Goal: Task Accomplishment & Management: Manage account settings

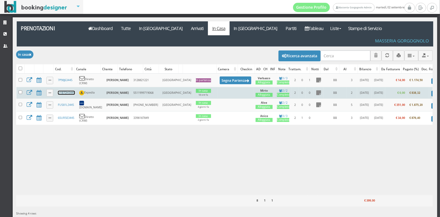
click at [65, 91] on link "U1B72H3445" at bounding box center [66, 93] width 17 height 4
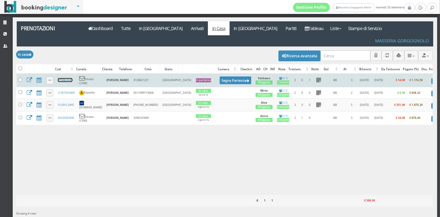
click at [65, 78] on link "7P98J63445" at bounding box center [65, 80] width 15 height 4
click at [220, 76] on button "Segna Partenza" at bounding box center [236, 80] width 32 height 8
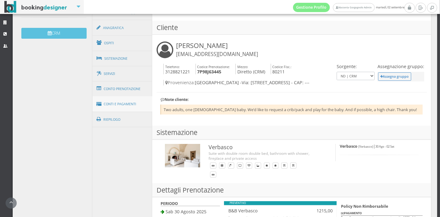
scroll to position [200, 0]
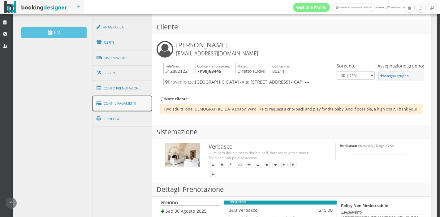
click at [102, 100] on link "Conti e Pagamenti" at bounding box center [122, 104] width 60 height 16
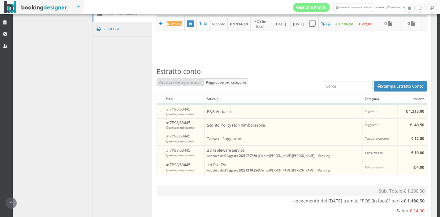
scroll to position [301, 0]
click at [383, 91] on button "Stampa Estratto Conto" at bounding box center [400, 85] width 53 height 11
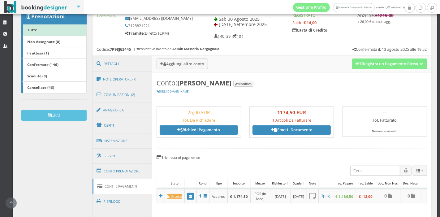
scroll to position [45, 0]
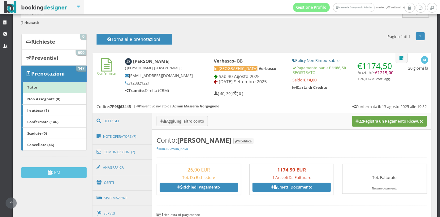
click at [371, 123] on button "Registra un Pagamento Ricevuto" at bounding box center [389, 121] width 75 height 11
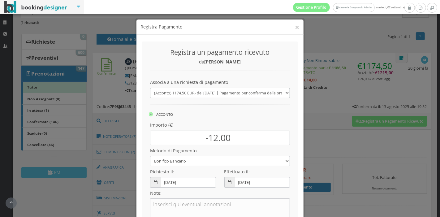
click at [258, 96] on select "(Acconto) 1174.50 EUR - del 13/08/2025 | Pagamento per conferma della prenotazi…" at bounding box center [220, 93] width 140 height 10
click at [295, 25] on button "×" at bounding box center [297, 27] width 4 height 8
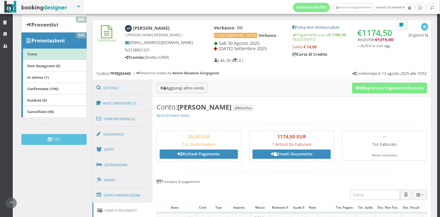
scroll to position [82, 0]
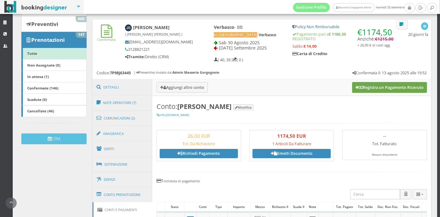
click at [360, 88] on button "Registra un Pagamento Ricevuto" at bounding box center [389, 87] width 75 height 11
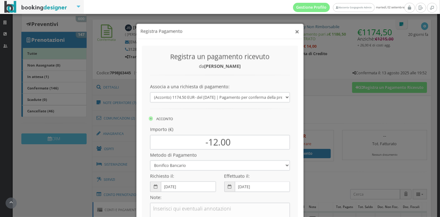
click at [296, 26] on button "×" at bounding box center [297, 27] width 4 height 8
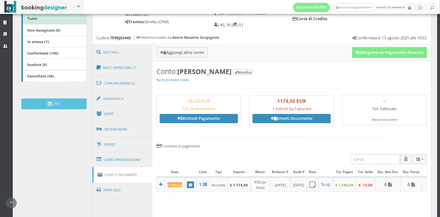
scroll to position [160, 0]
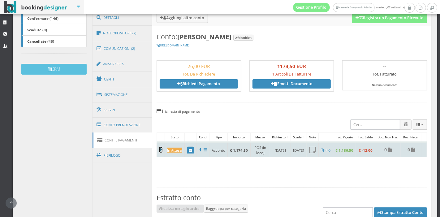
click at [160, 152] on icon at bounding box center [160, 149] width 3 height 4
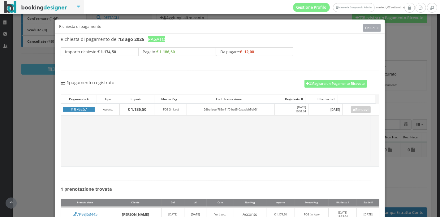
click at [367, 26] on span "Chiudi ×" at bounding box center [371, 27] width 13 height 5
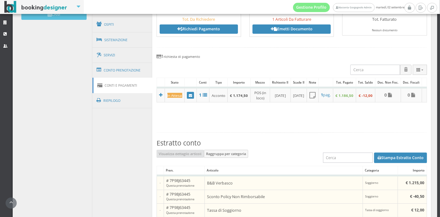
scroll to position [188, 0]
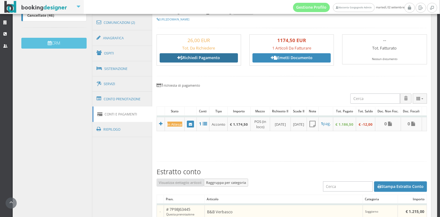
click at [196, 60] on link "Richiedi Pagamento" at bounding box center [199, 57] width 78 height 9
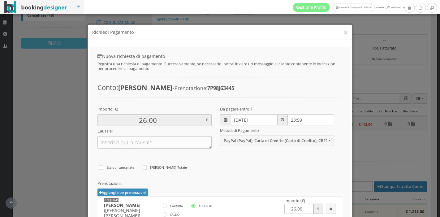
scroll to position [58, 0]
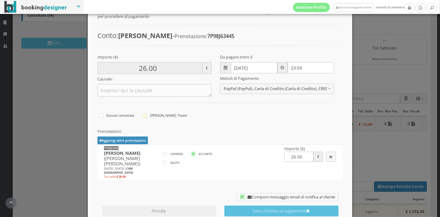
click at [147, 109] on label "Richiedi Saldo Totale" at bounding box center [165, 109] width 44 height 7
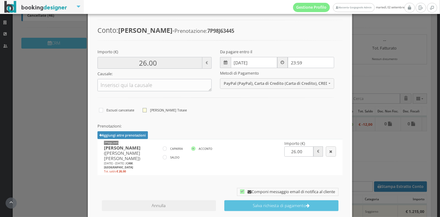
radio input"] "true"
checkbox input "true"
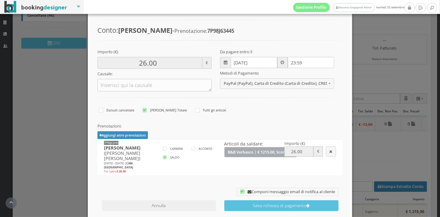
scroll to position [92, 0]
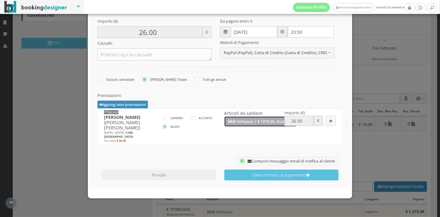
click at [254, 123] on button "B&B Verbasco | € 1215.00, Sconto Policy Non Rimborsabile | € -40.50, Tassa di S…" at bounding box center [260, 121] width 72 height 10
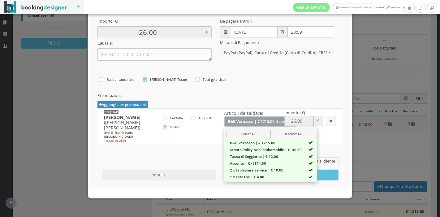
click at [304, 88] on div "Importo (€) 26.00 € Causale: Da pagare entro il 02/09/2025 23:59 Metodi di Paga…" at bounding box center [215, 53] width 253 height 74
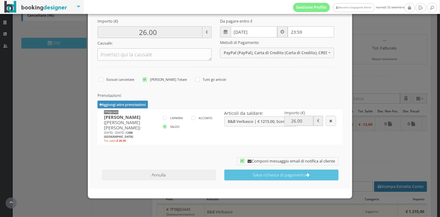
click at [187, 171] on button "Annulla" at bounding box center [159, 174] width 114 height 11
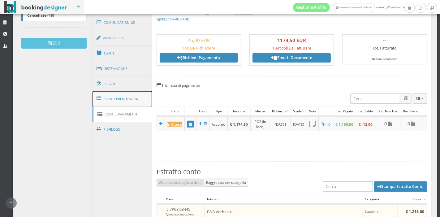
click at [119, 100] on link "Conto Prenotazione" at bounding box center [122, 99] width 60 height 16
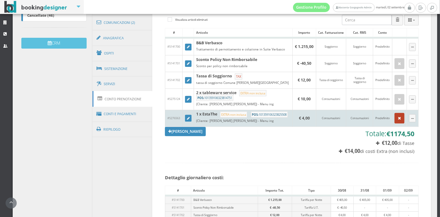
click at [398, 119] on icon "button" at bounding box center [399, 118] width 3 height 4
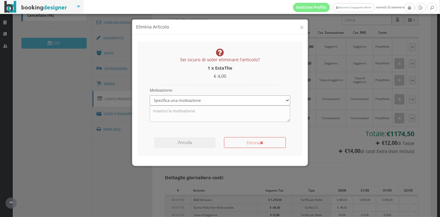
click at [246, 99] on select "Specifica una motivazione Errore di inserimento Ricalcolo del conto Il cliente …" at bounding box center [220, 100] width 140 height 10
select select "1"
click at [150, 95] on select "Specifica una motivazione Errore di inserimento Ricalcolo del conto Il cliente …" at bounding box center [220, 100] width 140 height 10
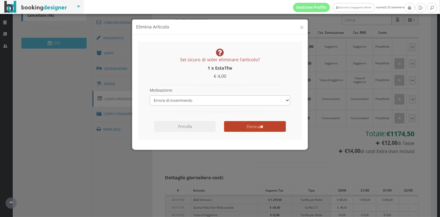
click at [240, 128] on button "Elimina" at bounding box center [255, 126] width 62 height 11
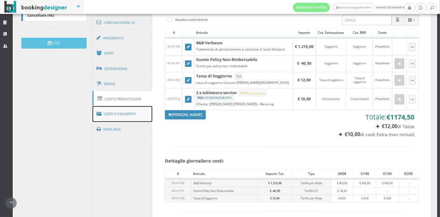
click at [117, 110] on link "Conti e Pagamenti" at bounding box center [122, 114] width 60 height 16
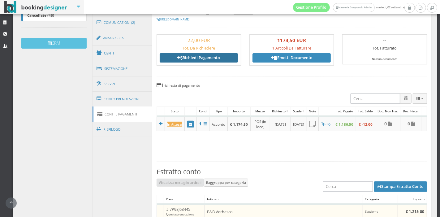
click at [193, 59] on link "Richiedi Pagamento" at bounding box center [199, 57] width 78 height 9
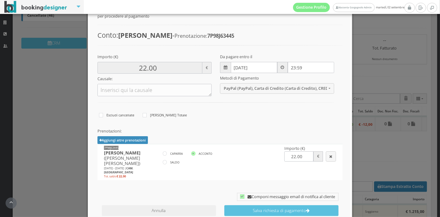
scroll to position [53, 0]
click at [164, 159] on label "SALDO" at bounding box center [171, 161] width 17 height 7
radio input"] "true"
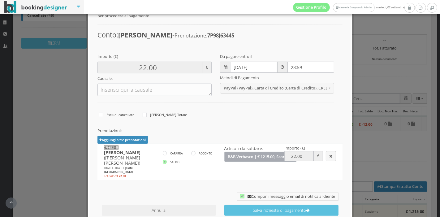
scroll to position [92, 0]
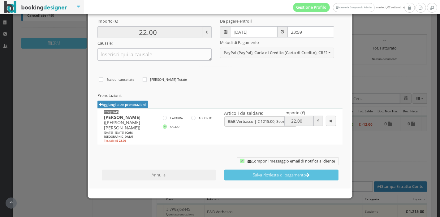
click at [240, 159] on icon at bounding box center [242, 161] width 4 height 4
checkbox input "false"
click at [249, 122] on span "B&B Verbasco | € 1215.00, Sconto Policy Non Rimborsabile | € -40.50, Tassa di S…" at bounding box center [259, 121] width 62 height 5
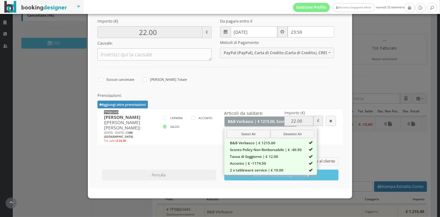
click at [283, 100] on div "Prenotazioni: Aggiungi altre prenotazioni 7P98J63445 | Jonathan Schwartz Select…" at bounding box center [219, 118] width 245 height 51
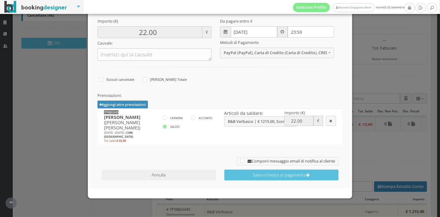
click at [179, 174] on button "Annulla" at bounding box center [159, 174] width 114 height 11
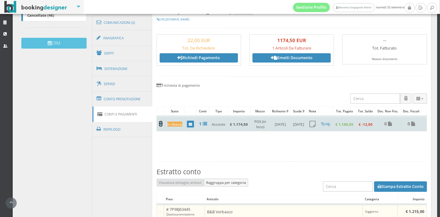
click at [159, 124] on icon at bounding box center [160, 124] width 3 height 4
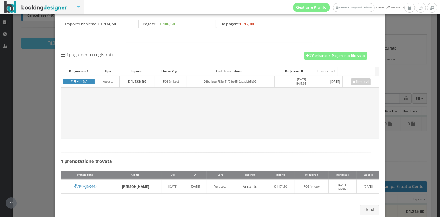
scroll to position [31, 0]
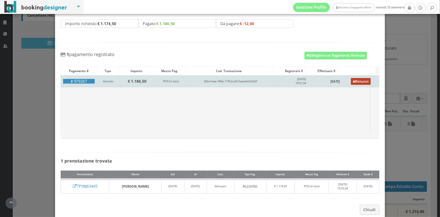
click at [354, 79] on link "Rimuovi" at bounding box center [361, 81] width 20 height 7
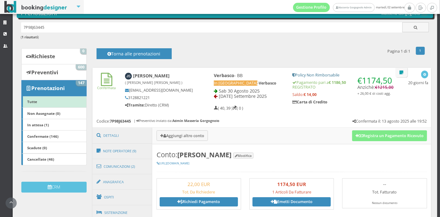
scroll to position [26, 0]
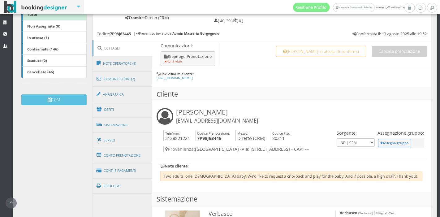
scroll to position [126, 0]
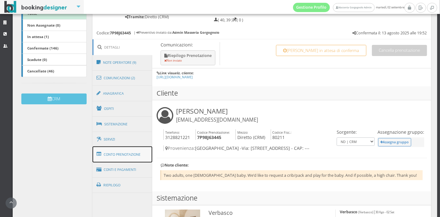
click at [133, 153] on link "Conto Prenotazione" at bounding box center [122, 154] width 60 height 16
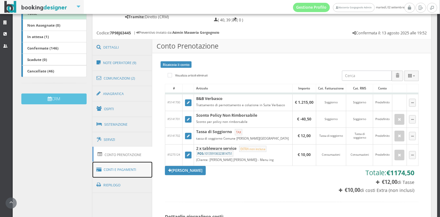
click at [109, 167] on link "Conti e Pagamenti" at bounding box center [122, 170] width 60 height 16
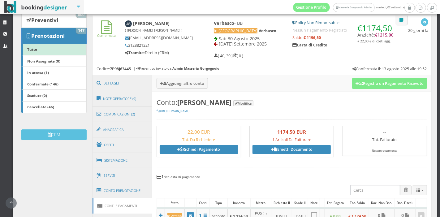
scroll to position [86, 0]
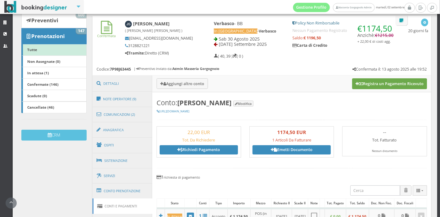
click at [358, 80] on button "Registra un Pagamento Ricevuto" at bounding box center [389, 83] width 75 height 11
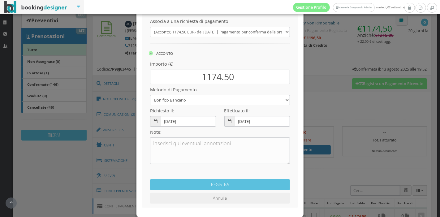
scroll to position [67, 0]
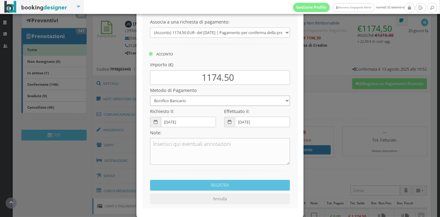
click at [212, 101] on select "Bonifico Bancario Carta di Credito Pay By Link Contanti Assegno Bancario Assegn…" at bounding box center [220, 101] width 140 height 10
select select
click at [150, 96] on select "Bonifico Bancario Carta di Credito Pay By Link Contanti Assegno Bancario Assegn…" at bounding box center [220, 101] width 140 height 10
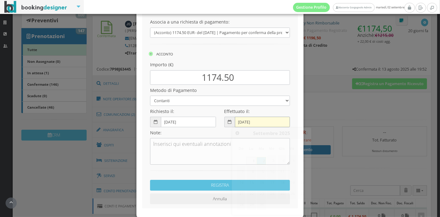
click at [244, 122] on input "[DATE]" at bounding box center [262, 122] width 55 height 10
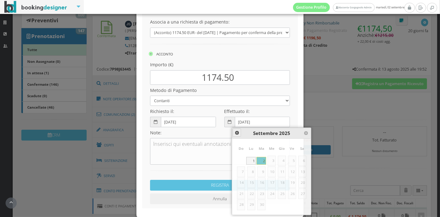
click at [237, 134] on span at bounding box center [236, 132] width 5 height 5
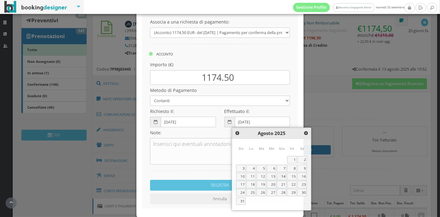
click at [284, 176] on link "14" at bounding box center [282, 176] width 10 height 7
type input "14-08-2025"
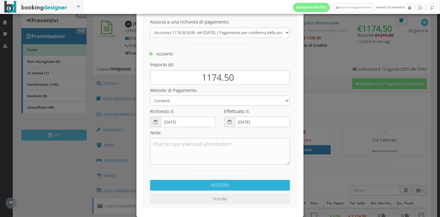
click at [207, 183] on button "REGISTRA" at bounding box center [220, 185] width 140 height 11
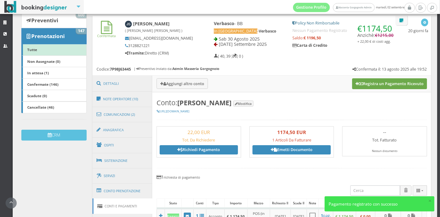
click at [368, 84] on button "Registra un Pagamento Ricevuto" at bounding box center [389, 83] width 75 height 11
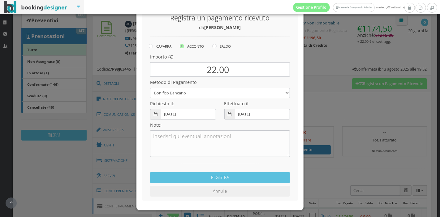
scroll to position [39, 0]
click at [213, 46] on icon at bounding box center [214, 46] width 4 height 4
radio input "true"
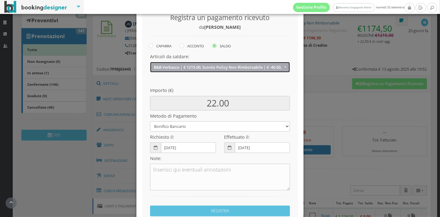
click at [228, 63] on button "B&B Verbasco | € 1215.00, Sconto Policy Non Rimborsabile | € -40.50, Tassa di S…" at bounding box center [220, 67] width 140 height 10
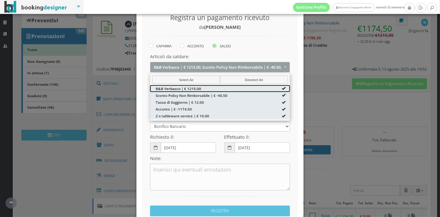
click at [197, 87] on span "B&B Verbasco | € 1215.00" at bounding box center [178, 88] width 45 height 5
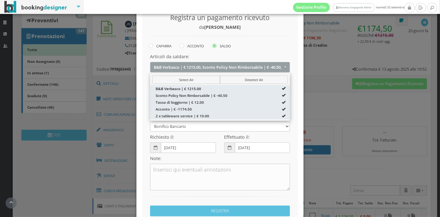
select select "5141701"
type input "-1193.00"
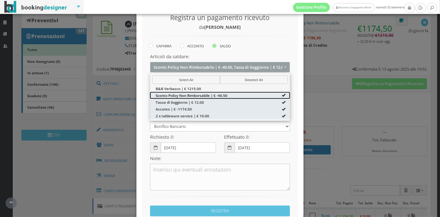
click at [194, 95] on span "Sconto Policy Non Rimborsabile | € -40.50" at bounding box center [192, 94] width 72 height 5
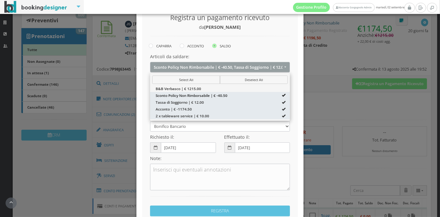
select select "5141702"
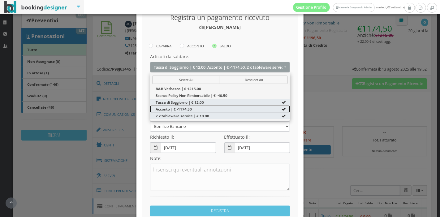
click at [177, 107] on span "Acconto | € -1174.50" at bounding box center [174, 108] width 36 height 5
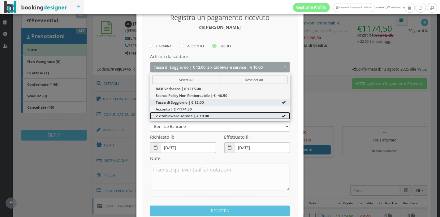
click at [173, 116] on span "2 x tableware service | € 10.00" at bounding box center [182, 115] width 53 height 5
type input "12.00"
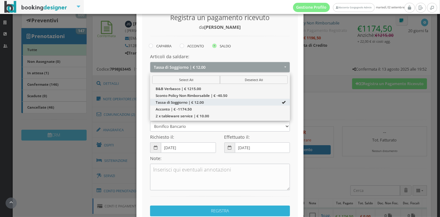
drag, startPoint x: 187, startPoint y: 209, endPoint x: 236, endPoint y: 167, distance: 64.5
click at [236, 167] on div "Registra un pagamento ricevuto da Jonathan Schwartz CAPARRA ACCONTO SALDO Artic…" at bounding box center [220, 120] width 156 height 227
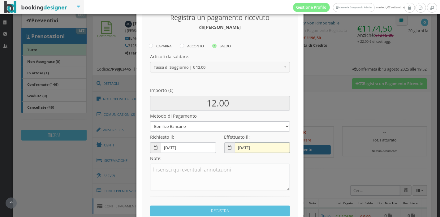
click at [241, 143] on input "02-09-2025" at bounding box center [262, 147] width 55 height 10
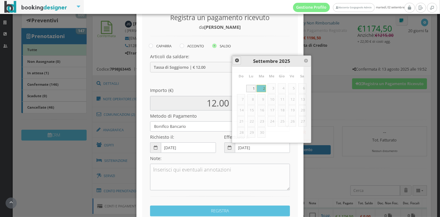
click at [237, 63] on link at bounding box center [236, 60] width 8 height 8
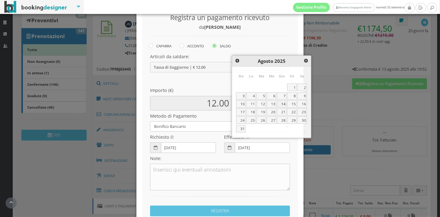
click at [280, 101] on link "14" at bounding box center [282, 103] width 10 height 7
type input "14-08-2025"
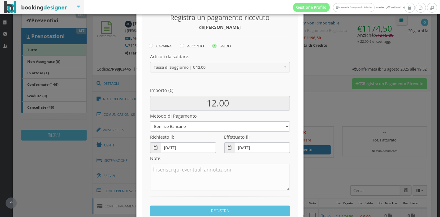
scroll to position [86, 0]
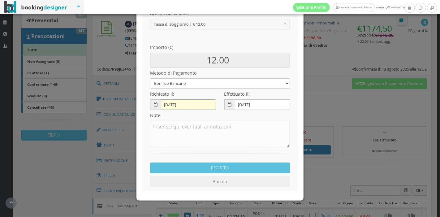
click at [164, 103] on input "02-09-2025" at bounding box center [188, 104] width 55 height 10
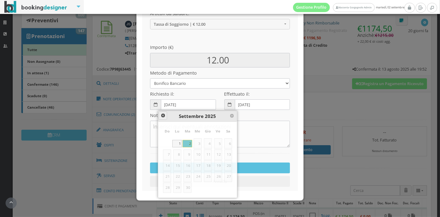
click at [162, 112] on link at bounding box center [163, 115] width 8 height 8
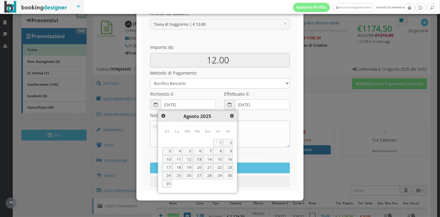
click at [199, 157] on link "13" at bounding box center [198, 158] width 10 height 7
type input "13-08-2025"
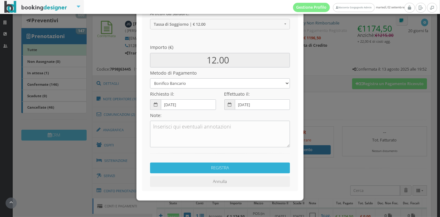
click at [195, 162] on button "REGISTRA" at bounding box center [220, 167] width 140 height 11
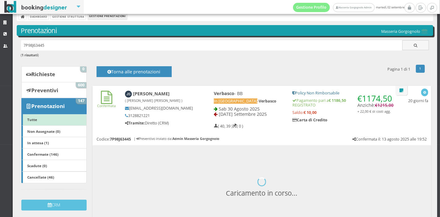
scroll to position [80, 0]
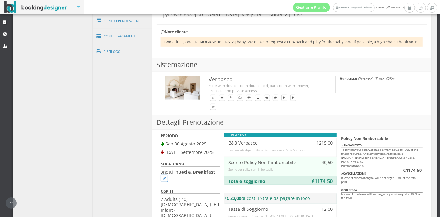
click at [349, 115] on h3 "Dettagli Prenotazione" at bounding box center [291, 122] width 279 height 14
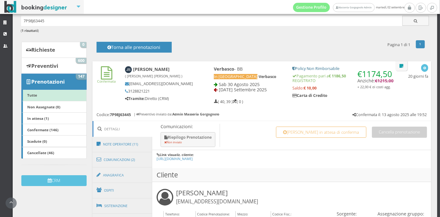
scroll to position [164, 0]
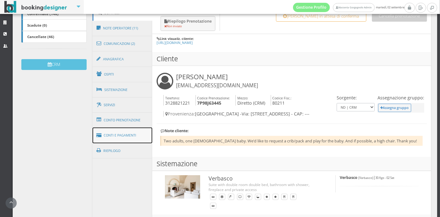
click at [137, 129] on link "Conti e Pagamenti" at bounding box center [122, 135] width 60 height 16
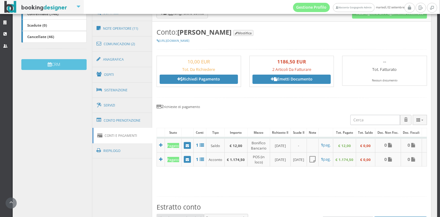
scroll to position [153, 0]
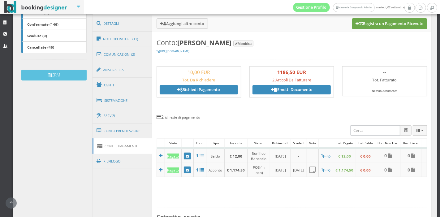
click at [374, 21] on button "Registra un Pagamento Ricevuto" at bounding box center [389, 23] width 75 height 11
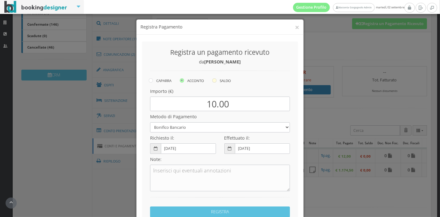
click at [215, 81] on icon at bounding box center [214, 80] width 4 height 4
radio input "true"
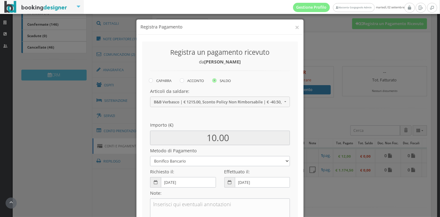
scroll to position [89, 0]
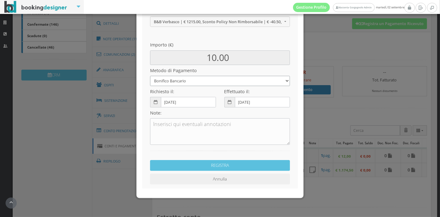
click at [198, 81] on select "Bonifico Bancario Carta di Credito Pay By Link Contanti Assegno Bancario Assegn…" at bounding box center [220, 81] width 140 height 10
select select
click at [150, 76] on select "Bonifico Bancario Carta di Credito Pay By Link Contanti Assegno Bancario Assegn…" at bounding box center [220, 81] width 140 height 10
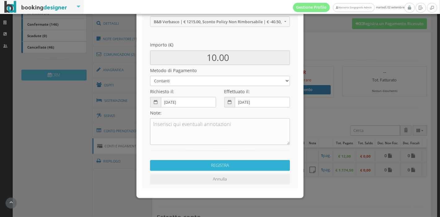
click at [195, 167] on button "REGISTRA" at bounding box center [220, 165] width 140 height 11
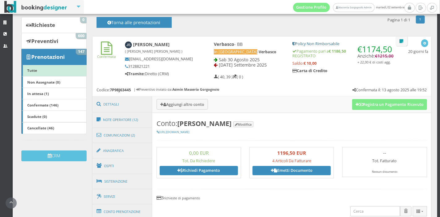
scroll to position [51, 0]
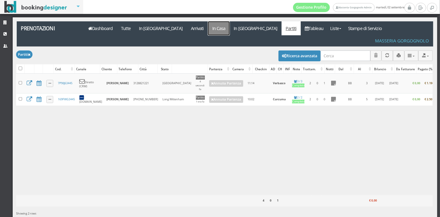
click at [208, 29] on link "In Casa" at bounding box center [219, 28] width 22 height 14
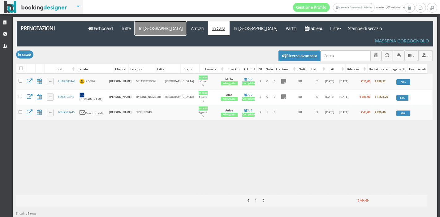
click at [159, 29] on link "In [GEOGRAPHIC_DATA]" at bounding box center [160, 28] width 52 height 14
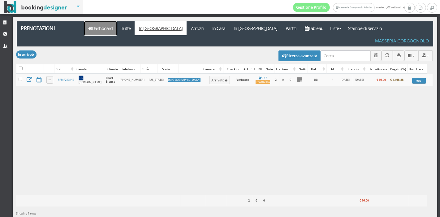
click at [88, 26] on link "Dashboard" at bounding box center [100, 28] width 33 height 14
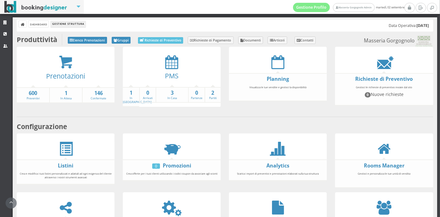
scroll to position [106, 0]
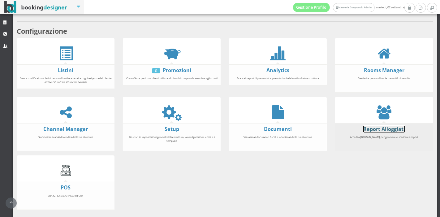
click at [369, 127] on link "Report Alloggiati" at bounding box center [384, 129] width 42 height 7
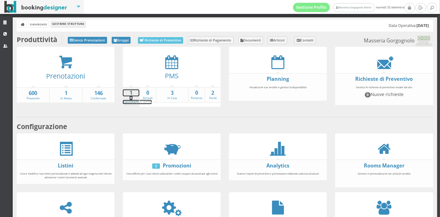
click at [125, 94] on strong "1" at bounding box center [131, 92] width 16 height 7
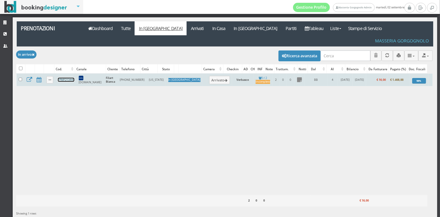
click at [68, 78] on link "FPMF213445" at bounding box center [66, 80] width 16 height 4
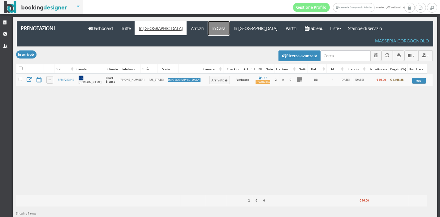
click at [208, 32] on link "In Casa" at bounding box center [219, 28] width 22 height 14
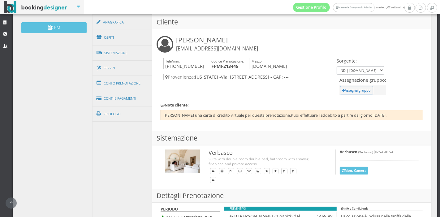
scroll to position [206, 0]
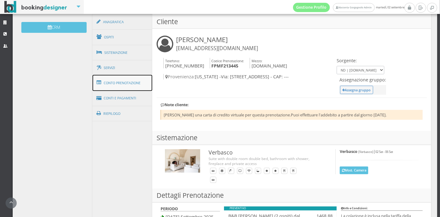
click at [130, 79] on link "Conto Prenotazione" at bounding box center [122, 83] width 60 height 16
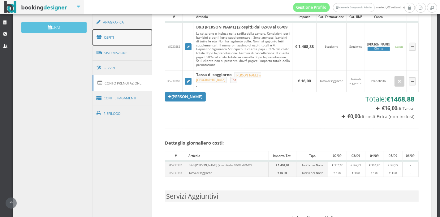
click at [137, 37] on link "Ospiti" at bounding box center [122, 37] width 60 height 16
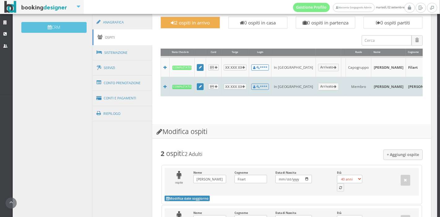
scroll to position [0, 66]
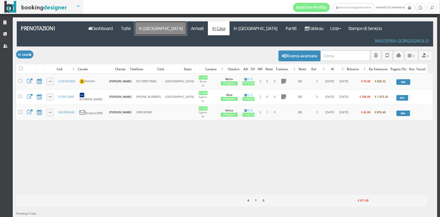
click at [139, 33] on link "In [GEOGRAPHIC_DATA]" at bounding box center [160, 28] width 52 height 14
